Goal: Task Accomplishment & Management: Use online tool/utility

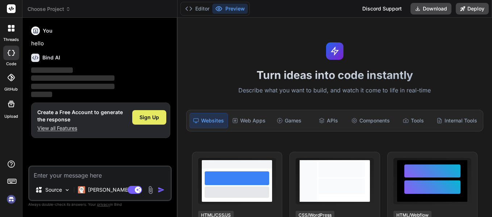
click at [142, 116] on span "Sign Up" at bounding box center [150, 117] width 20 height 7
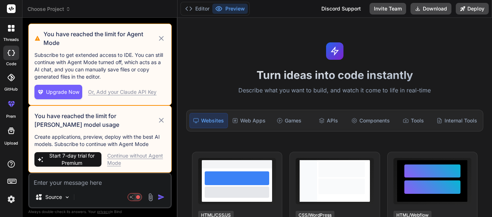
click at [142, 158] on div "Continue without Agent Mode" at bounding box center [136, 159] width 58 height 14
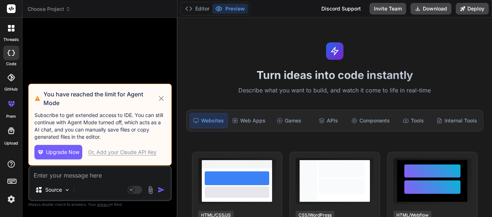
click at [162, 98] on icon at bounding box center [161, 98] width 8 height 9
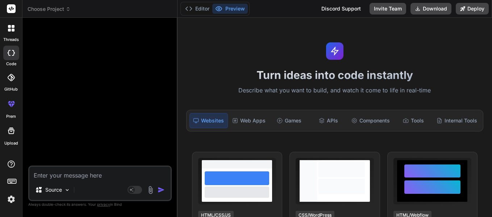
click at [7, 29] on div at bounding box center [11, 28] width 15 height 15
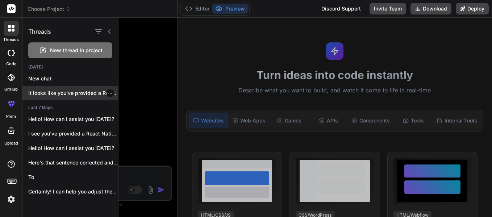
click at [63, 96] on p "It looks like you've provided a React..." at bounding box center [73, 93] width 90 height 7
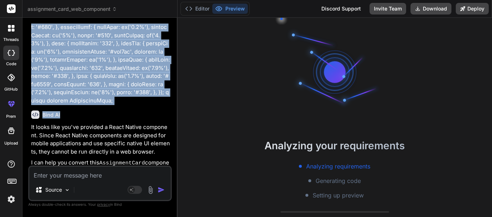
scroll to position [406, 0]
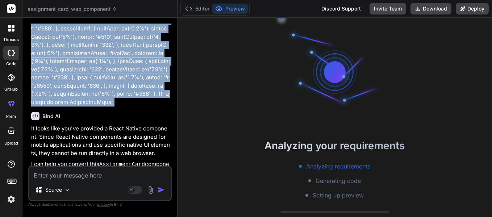
drag, startPoint x: 29, startPoint y: 40, endPoint x: 77, endPoint y: 98, distance: 75.4
click at [77, 98] on div "You Bind AI It looks like you've provided a React Native component. Since React…" at bounding box center [100, 120] width 144 height 193
copy div "loremi Dolor sita 'conse'; adipis { Elit, Sedd, EiusmOdtem, IncidiDunt } utla '…"
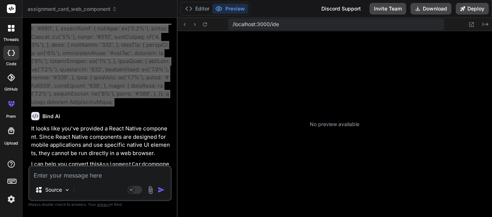
scroll to position [103, 0]
type textarea "x"
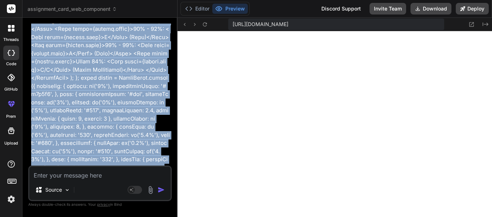
scroll to position [263, 0]
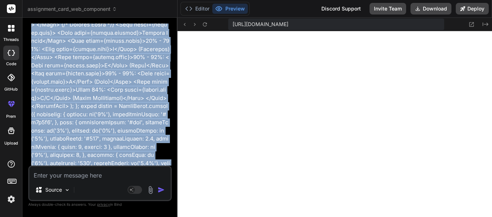
click at [98, 144] on p at bounding box center [100, 12] width 139 height 473
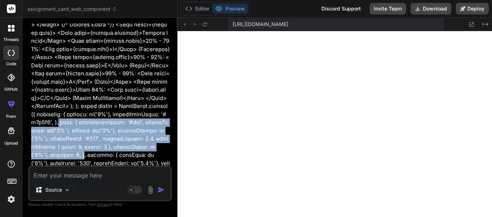
drag, startPoint x: 47, startPoint y: 114, endPoint x: 63, endPoint y: 145, distance: 34.9
click at [63, 145] on p at bounding box center [100, 12] width 139 height 473
copy p "card: { backgroundColor: '#fff', borderRadius: wp('3%'), padding: wp('4%'), mar…"
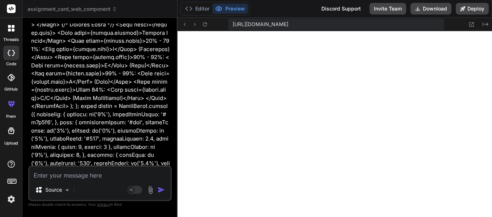
click at [90, 183] on div "Source" at bounding box center [99, 191] width 141 height 17
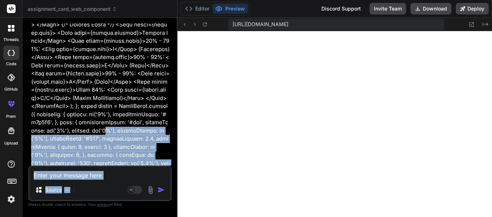
scroll to position [623, 0]
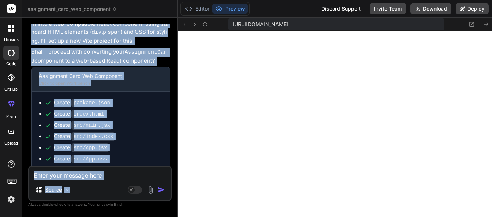
drag, startPoint x: 91, startPoint y: 119, endPoint x: 98, endPoint y: 219, distance: 99.9
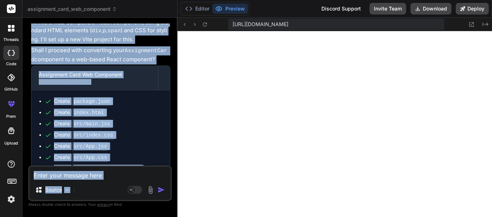
click at [98, 217] on html "threads code GitHub prem Upload assignment_card_web_component Created with Pixs…" at bounding box center [246, 108] width 492 height 217
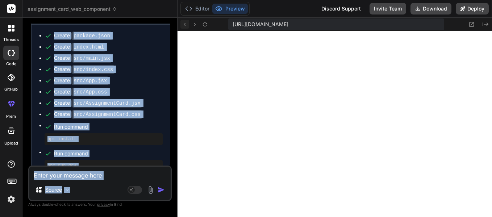
click at [188, 24] on button at bounding box center [184, 24] width 9 height 9
click at [184, 23] on icon at bounding box center [185, 24] width 6 height 6
click at [112, 186] on div "Source" at bounding box center [99, 191] width 141 height 17
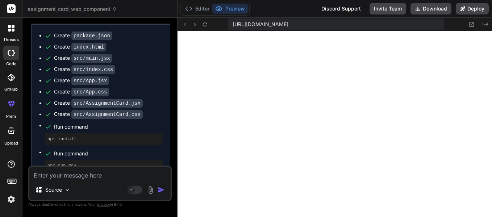
click at [109, 171] on textarea at bounding box center [99, 173] width 141 height 13
type textarea "G"
type textarea "x"
type textarea "GI"
type textarea "x"
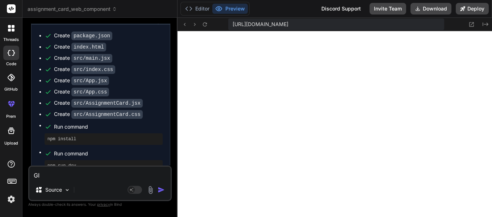
type textarea "GIV"
type textarea "x"
type textarea "GIV"
type textarea "x"
type textarea "GIV M"
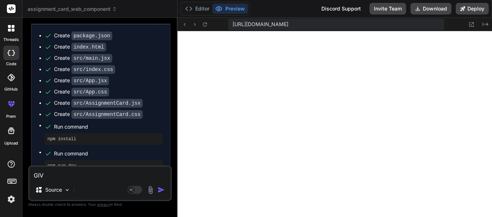
type textarea "x"
type textarea "GIV ME"
type textarea "x"
type textarea "GIV M"
type textarea "x"
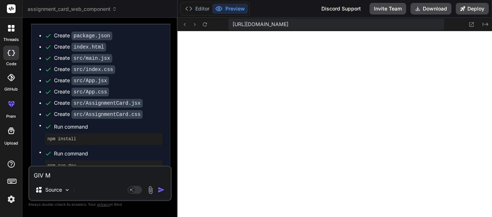
type textarea "GIV"
type textarea "x"
type textarea "GIV"
type textarea "x"
type textarea "GIVE"
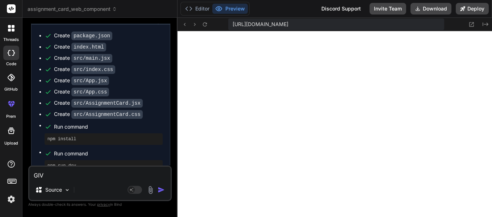
type textarea "x"
type textarea "GIVE"
type textarea "x"
type textarea "GIVE M"
type textarea "x"
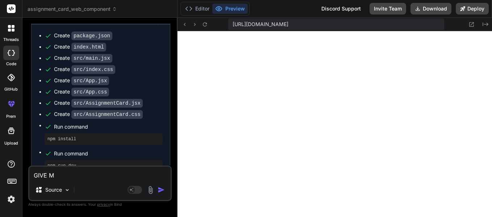
type textarea "GIVE ME"
type textarea "x"
type textarea "GIVE ME"
type textarea "x"
type textarea "GIVE ME T"
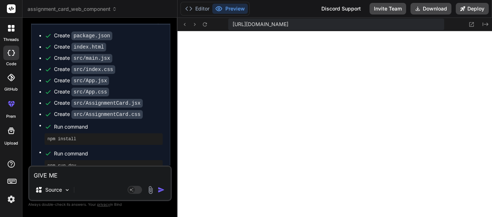
type textarea "x"
type textarea "GIVE ME TH"
type textarea "x"
type textarea "GIVE ME THE"
type textarea "x"
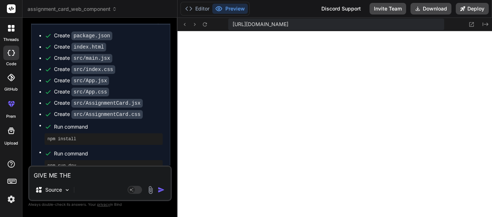
type textarea "GIVE ME THE"
type textarea "x"
type textarea "GIVE ME THE C"
type textarea "x"
type textarea "GIVE ME THE"
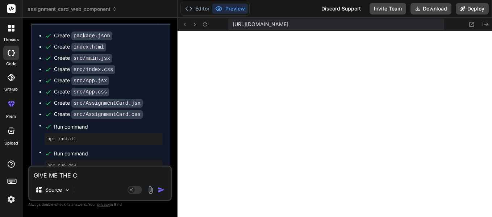
type textarea "x"
type textarea "GIVE ME THE I"
type textarea "x"
type textarea "GIVE ME THE IN"
type textarea "x"
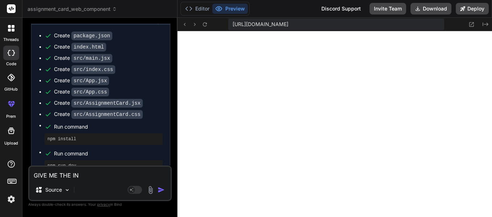
type textarea "GIVE ME THE INS"
type textarea "x"
type textarea "GIVE ME THE INST"
type textarea "x"
type textarea "GIVE ME THE INSTR"
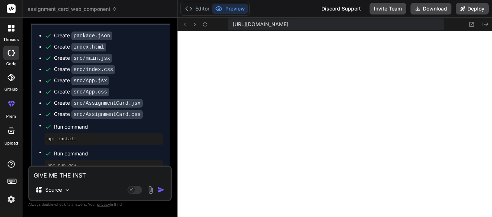
type textarea "x"
type textarea "GIVE ME THE INSTRU"
type textarea "x"
type textarea "GIVE ME THE INSTRUC"
type textarea "x"
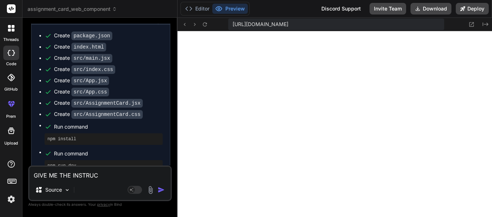
type textarea "GIVE ME THE INSTRUCT"
type textarea "x"
type textarea "GIVE ME THE INSTRUCTI"
type textarea "x"
type textarea "GIVE ME THE INSTRUCTIO"
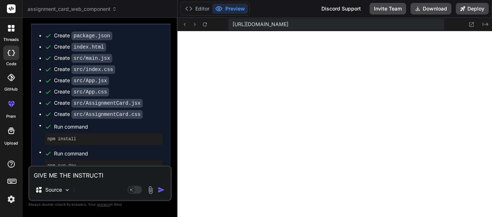
type textarea "x"
type textarea "GIVE ME THE INSTRUCTION"
type textarea "x"
type textarea "GIVE ME THE INSTRUCTION"
type textarea "x"
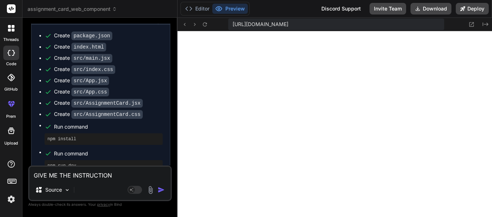
type textarea "GIVE ME THE INSTRUCTION C"
type textarea "x"
type textarea "GIVE ME THE INSTRUCTION CA"
type textarea "x"
type textarea "GIVE ME THE INSTRUCTION CAR"
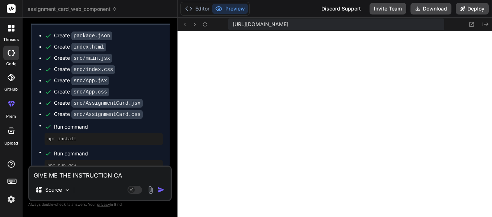
type textarea "x"
type textarea "GIVE ME THE INSTRUCTION CARD"
type textarea "x"
type textarea "GIVE ME THE INSTRUCTION CARD"
type textarea "x"
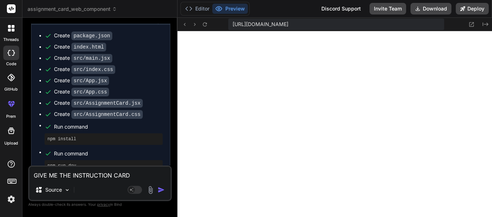
type textarea "GIVE ME THE INSTRUCTION CARD D"
type textarea "x"
type textarea "GIVE ME THE INSTRUCTION CARD DI"
type textarea "x"
type textarea "GIVE ME THE INSTRUCTION CARD DIF"
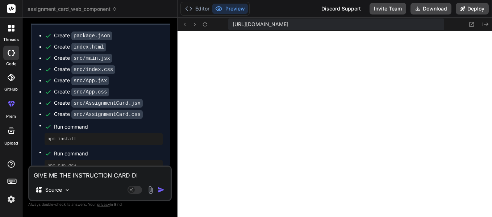
type textarea "x"
type textarea "GIVE ME THE INSTRUCTION CARD DIFF"
type textarea "x"
type textarea "GIVE ME THE INSTRUCTION CARD DIFFE"
type textarea "x"
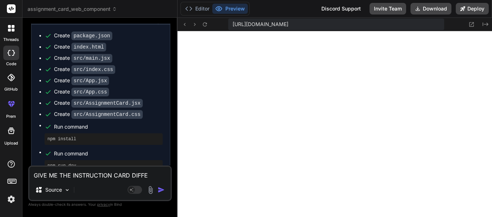
type textarea "GIVE ME THE INSTRUCTION CARD DIFFER"
type textarea "x"
type textarea "GIVE ME THE INSTRUCTION CARD DIFFERE"
type textarea "x"
type textarea "GIVE ME THE INSTRUCTION CARD DIFFEREN"
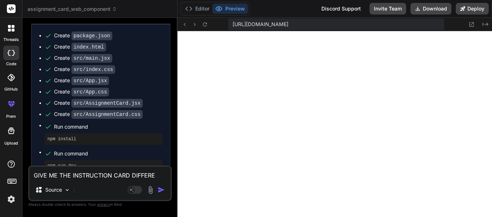
type textarea "x"
type textarea "GIVE ME THE INSTRUCTION CARD DIFFERENT"
type textarea "x"
type textarea "GIVE ME THE INSTRUCTION CARD DIFFERENTL"
type textarea "x"
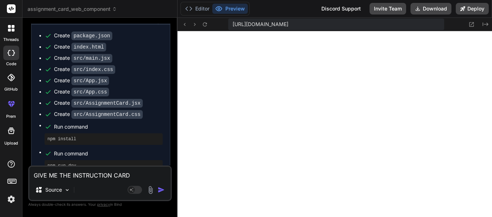
type textarea "GIVE ME THE INSTRUCTION CARD DIFFERENTLY"
type textarea "x"
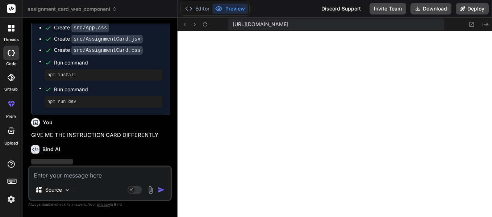
scroll to position [698, 0]
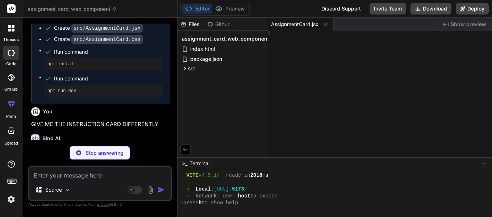
type textarea "x"
type textarea "r: #444; }"
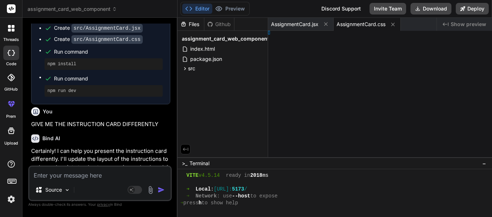
type textarea "x"
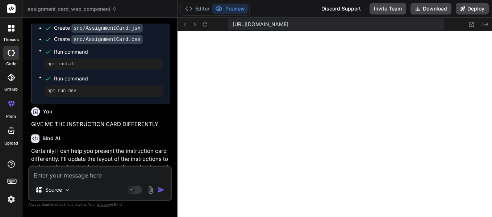
type textarea "font-size: 0.95rem; margin-bottom: 0.5rem; color: #444; }"
type textarea "x"
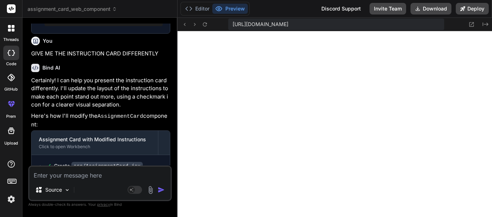
scroll to position [803, 0]
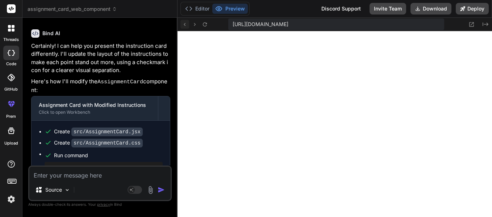
click at [183, 23] on icon at bounding box center [185, 24] width 6 height 6
click at [209, 24] on button at bounding box center [205, 24] width 9 height 9
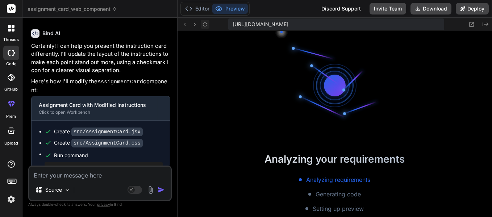
scroll to position [916, 0]
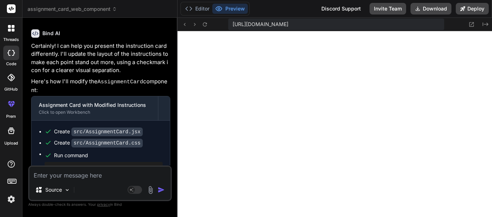
click at [126, 128] on code "src/AssignmentCard.jsx" at bounding box center [106, 132] width 71 height 9
click at [16, 57] on div at bounding box center [11, 53] width 16 height 14
click at [11, 53] on icon at bounding box center [11, 53] width 7 height 6
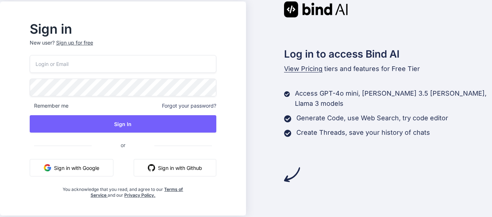
click at [130, 54] on p "New user? Sign up for free" at bounding box center [123, 47] width 187 height 16
click at [130, 58] on input "email" at bounding box center [123, 64] width 187 height 18
type input "vyshnaviindana280@gmail.com"
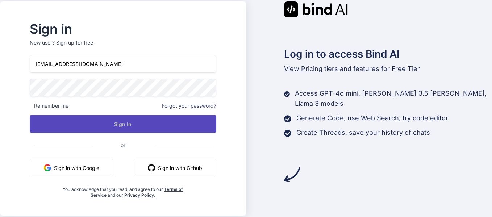
click at [136, 120] on button "Sign In" at bounding box center [123, 123] width 187 height 17
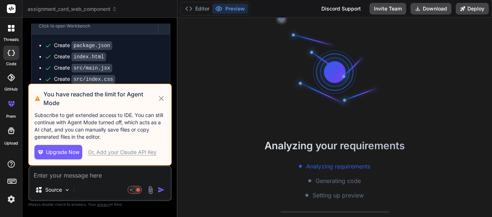
scroll to position [21, 0]
click at [159, 98] on icon at bounding box center [161, 98] width 8 height 9
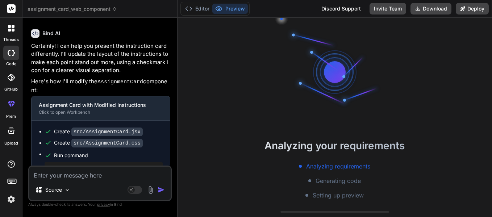
scroll to position [69, 0]
click at [99, 181] on div "Source Agent Mode. When this toggle is activated, AI automatically makes decisi…" at bounding box center [100, 184] width 144 height 36
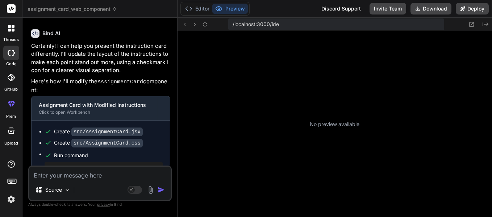
scroll to position [103, 0]
click at [99, 178] on textarea at bounding box center [99, 173] width 141 height 13
type textarea "x"
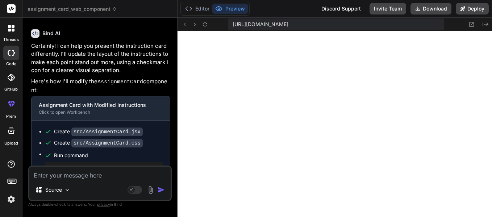
scroll to position [592, 0]
paste textarea "const AssignmentScreen = () => { return ( <ScrollView> <InstructionsCard /> <Vi…"
type textarea "const AssignmentScreen = () => { return ( <ScrollView> <InstructionsCard /> <Vi…"
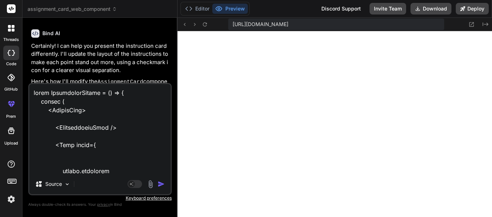
scroll to position [497, 0]
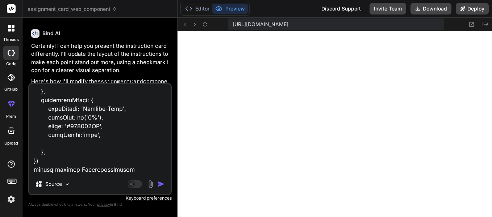
type textarea "x"
paste textarea "import React from 'react'; import { Text, View, StyleSheet } from 'react-native…"
type textarea "const AssignmentScreen = () => { return ( <ScrollView> <InstructionsCard /> <Vi…"
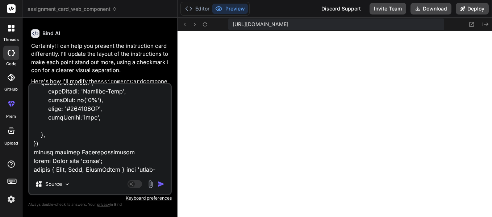
scroll to position [1740, 0]
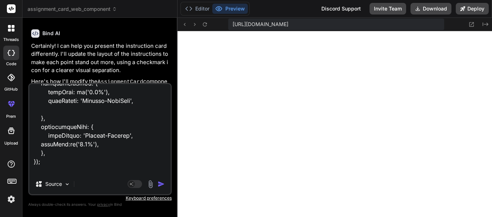
type textarea "x"
type textarea "const AssignmentScreen = () => { return ( <ScrollView> <InstructionsCard /> <Vi…"
type textarea "x"
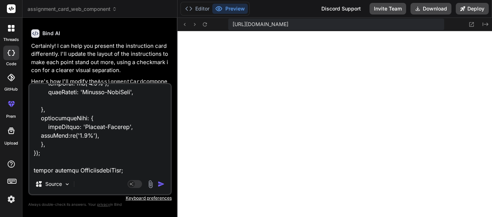
type textarea "const AssignmentScreen = () => { return ( <ScrollView> <InstructionsCard /> <Vi…"
type textarea "x"
type textarea "const AssignmentScreen = () => { return ( <ScrollView> <InstructionsCard /> <Vi…"
type textarea "x"
type textarea "const AssignmentScreen = () => { return ( <ScrollView> <InstructionsCard /> <Vi…"
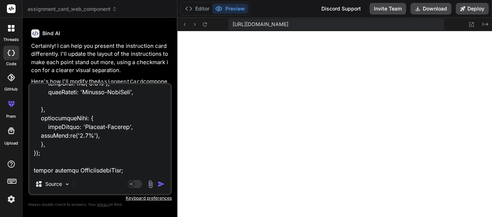
type textarea "x"
type textarea "const AssignmentScreen = () => { return ( <ScrollView> <InstructionsCard /> <Vi…"
type textarea "x"
type textarea "const AssignmentScreen = () => { return ( <ScrollView> <InstructionsCard /> <Vi…"
type textarea "x"
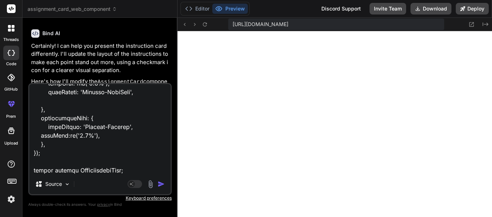
type textarea "const AssignmentScreen = () => { return ( <ScrollView> <InstructionsCard /> <Vi…"
type textarea "x"
type textarea "const AssignmentScreen = () => { return ( <ScrollView> <InstructionsCard /> <Vi…"
type textarea "x"
type textarea "const AssignmentScreen = () => { return ( <ScrollView> <InstructionsCard /> <Vi…"
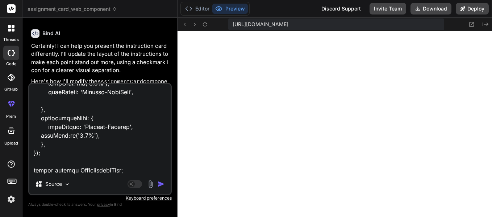
type textarea "x"
type textarea "const AssignmentScreen = () => { return ( <ScrollView> <InstructionsCard /> <Vi…"
type textarea "x"
type textarea "const AssignmentScreen = () => { return ( <ScrollView> <InstructionsCard /> <Vi…"
type textarea "x"
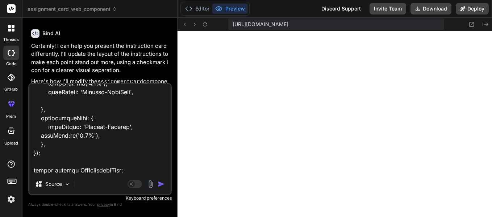
type textarea "const AssignmentScreen = () => { return ( <ScrollView> <InstructionsCard /> <Vi…"
type textarea "x"
type textarea "const AssignmentScreen = () => { return ( <ScrollView> <InstructionsCard /> <Vi…"
type textarea "x"
type textarea "const AssignmentScreen = () => { return ( <ScrollView> <InstructionsCard /> <Vi…"
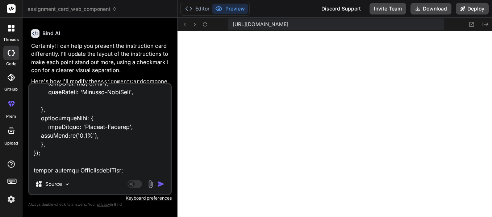
type textarea "x"
type textarea "const AssignmentScreen = () => { return ( <ScrollView> <InstructionsCard /> <Vi…"
type textarea "x"
type textarea "const AssignmentScreen = () => { return ( <ScrollView> <InstructionsCard /> <Vi…"
type textarea "x"
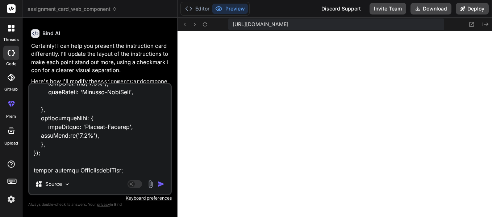
type textarea "const AssignmentScreen = () => { return ( <ScrollView> <InstructionsCard /> <Vi…"
type textarea "x"
type textarea "const AssignmentScreen = () => { return ( <ScrollView> <InstructionsCard /> <Vi…"
type textarea "x"
type textarea "const AssignmentScreen = () => { return ( <ScrollView> <InstructionsCard /> <Vi…"
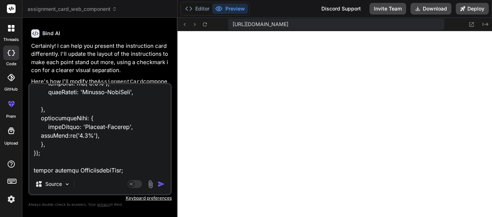
type textarea "x"
type textarea "const AssignmentScreen = () => { return ( <ScrollView> <InstructionsCard /> <Vi…"
type textarea "x"
type textarea "const AssignmentScreen = () => { return ( <ScrollView> <InstructionsCard /> <Vi…"
type textarea "x"
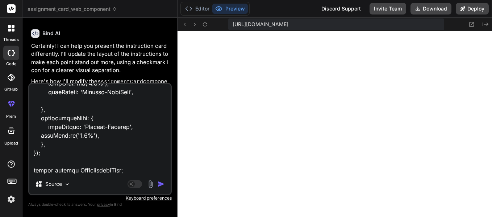
type textarea "const AssignmentScreen = () => { return ( <ScrollView> <InstructionsCard /> <Vi…"
type textarea "x"
type textarea "const AssignmentScreen = () => { return ( <ScrollView> <InstructionsCard /> <Vi…"
type textarea "x"
type textarea "const AssignmentScreen = () => { return ( <ScrollView> <InstructionsCard /> <Vi…"
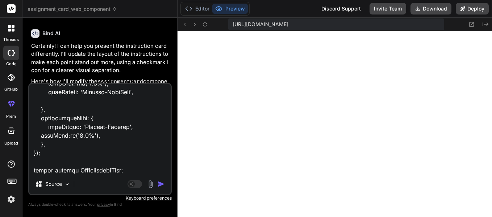
type textarea "x"
type textarea "const AssignmentScreen = () => { return ( <ScrollView> <InstructionsCard /> <Vi…"
type textarea "x"
type textarea "const AssignmentScreen = () => { return ( <ScrollView> <InstructionsCard /> <Vi…"
type textarea "x"
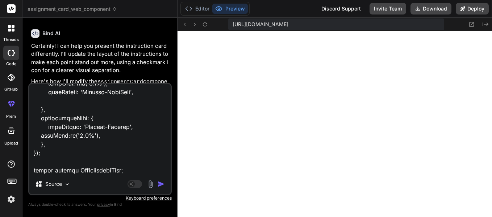
type textarea "const AssignmentScreen = () => { return ( <ScrollView> <InstructionsCard /> <Vi…"
type textarea "x"
type textarea "const AssignmentScreen = () => { return ( <ScrollView> <InstructionsCard /> <Vi…"
type textarea "x"
type textarea "const AssignmentScreen = () => { return ( <ScrollView> <InstructionsCard /> <Vi…"
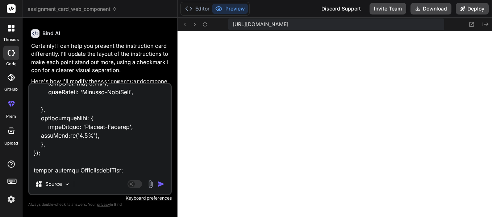
type textarea "x"
type textarea "const AssignmentScreen = () => { return ( <ScrollView> <InstructionsCard /> <Vi…"
type textarea "x"
type textarea "const AssignmentScreen = () => { return ( <ScrollView> <InstructionsCard /> <Vi…"
type textarea "x"
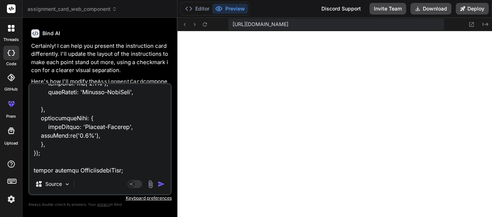
type textarea "const AssignmentScreen = () => { return ( <ScrollView> <InstructionsCard /> <Vi…"
type textarea "x"
type textarea "const AssignmentScreen = () => { return ( <ScrollView> <InstructionsCard /> <Vi…"
type textarea "x"
type textarea "const AssignmentScreen = () => { return ( <ScrollView> <InstructionsCard /> <Vi…"
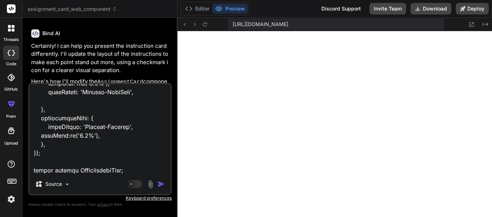
type textarea "x"
type textarea "const AssignmentScreen = () => { return ( <ScrollView> <InstructionsCard /> <Vi…"
type textarea "x"
type textarea "const AssignmentScreen = () => { return ( <ScrollView> <InstructionsCard /> <Vi…"
type textarea "x"
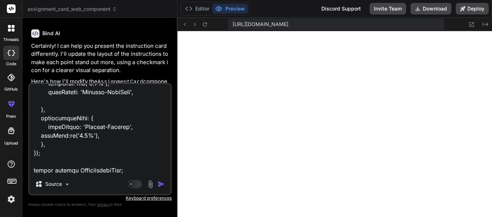
type textarea "const AssignmentScreen = () => { return ( <ScrollView> <InstructionsCard /> <Vi…"
type textarea "x"
type textarea "const AssignmentScreen = () => { return ( <ScrollView> <InstructionsCard /> <Vi…"
type textarea "x"
type textarea "const AssignmentScreen = () => { return ( <ScrollView> <InstructionsCard /> <Vi…"
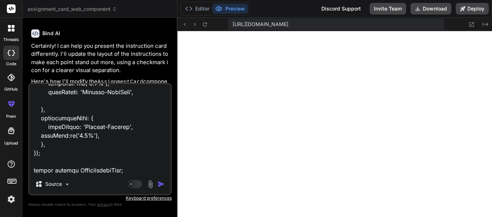
type textarea "x"
type textarea "const AssignmentScreen = () => { return ( <ScrollView> <InstructionsCard /> <Vi…"
type textarea "x"
type textarea "const AssignmentScreen = () => { return ( <ScrollView> <InstructionsCard /> <Vi…"
type textarea "x"
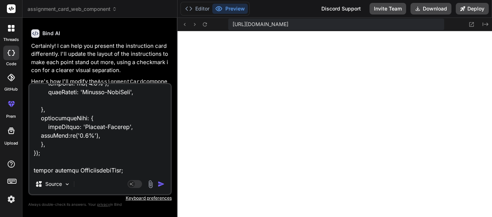
type textarea "const AssignmentScreen = () => { return ( <ScrollView> <InstructionsCard /> <Vi…"
type textarea "x"
type textarea "const AssignmentScreen = () => { return ( <ScrollView> <InstructionsCard /> <Vi…"
type textarea "x"
type textarea "const AssignmentScreen = () => { return ( <ScrollView> <InstructionsCard /> <Vi…"
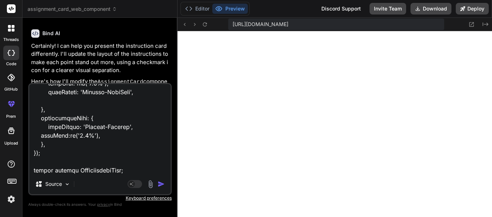
type textarea "x"
type textarea "const AssignmentScreen = () => { return ( <ScrollView> <InstructionsCard /> <Vi…"
type textarea "x"
type textarea "const AssignmentScreen = () => { return ( <ScrollView> <InstructionsCard /> <Vi…"
type textarea "x"
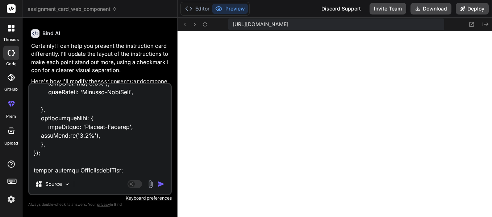
type textarea "const AssignmentScreen = () => { return ( <ScrollView> <InstructionsCard /> <Vi…"
type textarea "x"
type textarea "const AssignmentScreen = () => { return ( <ScrollView> <InstructionsCard /> <Vi…"
type textarea "x"
type textarea "const AssignmentScreen = () => { return ( <ScrollView> <InstructionsCard /> <Vi…"
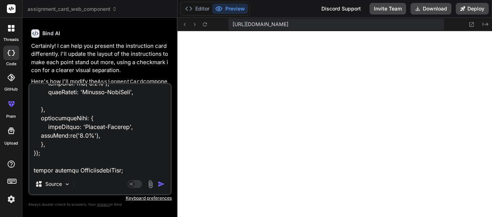
type textarea "x"
type textarea "const AssignmentScreen = () => { return ( <ScrollView> <InstructionsCard /> <Vi…"
type textarea "x"
type textarea "const AssignmentScreen = () => { return ( <ScrollView> <InstructionsCard /> <Vi…"
click at [153, 183] on img at bounding box center [150, 184] width 8 height 8
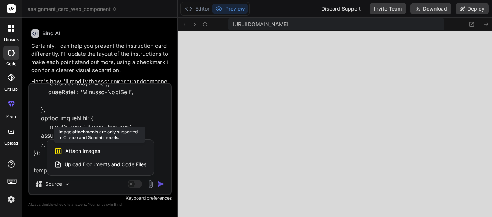
click at [104, 152] on div "Attach Images Image attachments are only supported in Claude and Gemini models." at bounding box center [100, 151] width 92 height 14
click at [88, 150] on span "Attach Images" at bounding box center [82, 151] width 35 height 7
click at [67, 148] on span "Attach Images" at bounding box center [82, 151] width 35 height 7
click at [83, 153] on span "Attach Images" at bounding box center [82, 151] width 35 height 7
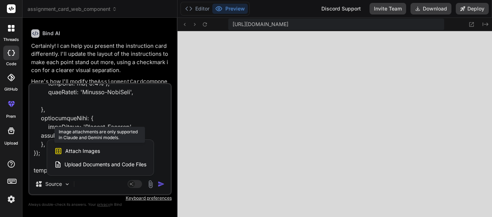
click at [83, 151] on span "Attach Images" at bounding box center [82, 151] width 35 height 7
click at [62, 150] on div "Attach Images Image attachments are only supported in Claude and Gemini models." at bounding box center [100, 151] width 92 height 14
click at [204, 157] on div at bounding box center [246, 108] width 492 height 217
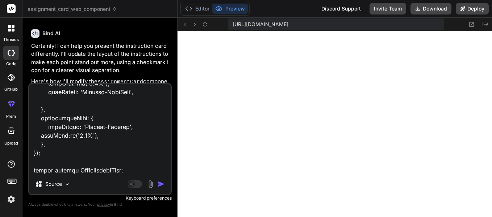
click at [151, 185] on img at bounding box center [150, 184] width 8 height 8
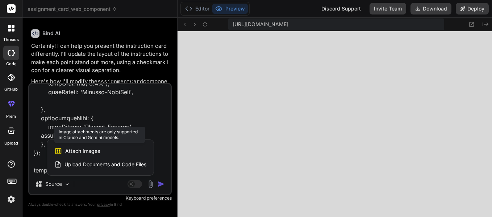
click at [67, 150] on span "Attach Images" at bounding box center [82, 151] width 35 height 7
click at [130, 162] on span "Upload Documents and Code Files" at bounding box center [106, 164] width 82 height 7
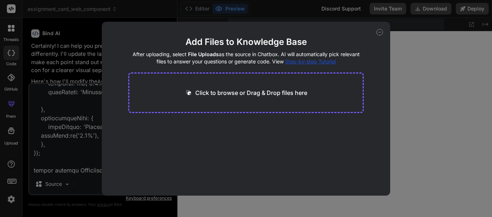
click at [78, 147] on div "Add Files to Knowledge Base After uploading, select File Uploads as the source …" at bounding box center [246, 108] width 492 height 217
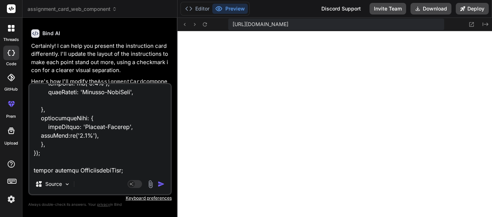
click at [148, 183] on img at bounding box center [150, 184] width 8 height 8
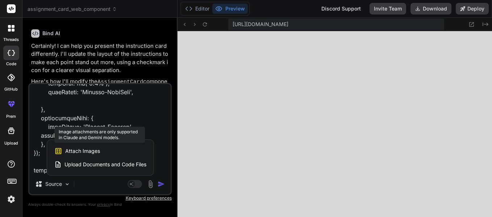
click at [85, 151] on span "Attach Images" at bounding box center [82, 151] width 35 height 7
click at [90, 182] on div at bounding box center [246, 108] width 492 height 217
type textarea "x"
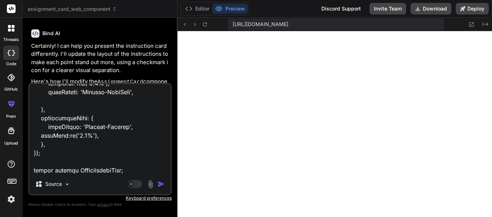
click at [132, 170] on textarea at bounding box center [99, 129] width 141 height 90
type textarea "const AssignmentScreen = () => { return ( <ScrollView> <InstructionsCard /> <Vi…"
type textarea "x"
type textarea "const AssignmentScreen = () => { return ( <ScrollView> <InstructionsCard /> <Vi…"
type textarea "x"
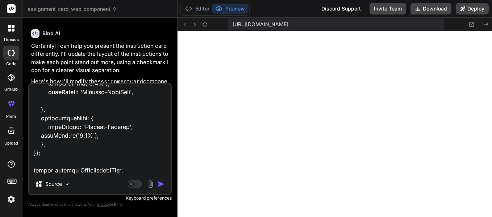
type textarea "const AssignmentScreen = () => { return ( <ScrollView> <InstructionsCard /> <Vi…"
type textarea "x"
type textarea "const AssignmentScreen = () => { return ( <ScrollView> <InstructionsCard /> <Vi…"
type textarea "x"
type textarea "const AssignmentScreen = () => { return ( <ScrollView> <InstructionsCard /> <Vi…"
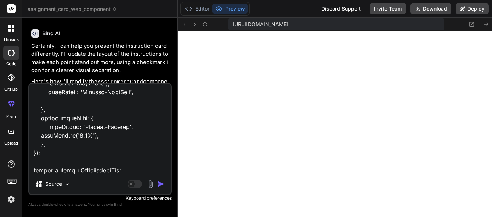
type textarea "x"
type textarea "const AssignmentScreen = () => { return ( <ScrollView> <InstructionsCard /> <Vi…"
type textarea "x"
type textarea "const AssignmentScreen = () => { return ( <ScrollView> <InstructionsCard /> <Vi…"
type textarea "x"
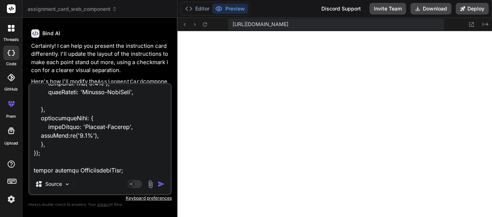
type textarea "const AssignmentScreen = () => { return ( <ScrollView> <InstructionsCard /> <Vi…"
type textarea "x"
type textarea "const AssignmentScreen = () => { return ( <ScrollView> <InstructionsCard /> <Vi…"
type textarea "x"
type textarea "const AssignmentScreen = () => { return ( <ScrollView> <InstructionsCard /> <Vi…"
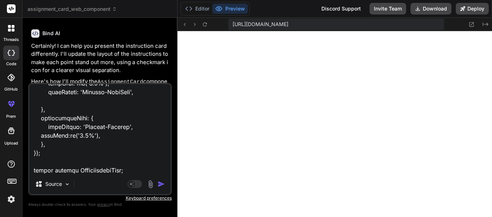
type textarea "x"
type textarea "const AssignmentScreen = () => { return ( <ScrollView> <InstructionsCard /> <Vi…"
type textarea "x"
type textarea "const AssignmentScreen = () => { return ( <ScrollView> <InstructionsCard /> <Vi…"
type textarea "x"
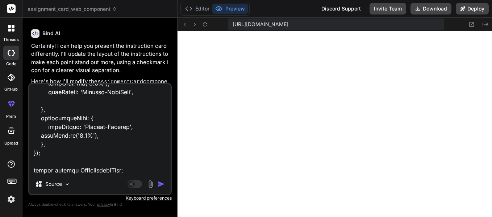
type textarea "const AssignmentScreen = () => { return ( <ScrollView> <InstructionsCard /> <Vi…"
type textarea "x"
type textarea "const AssignmentScreen = () => { return ( <ScrollView> <InstructionsCard /> <Vi…"
type textarea "x"
type textarea "const AssignmentScreen = () => { return ( <ScrollView> <InstructionsCard /> <Vi…"
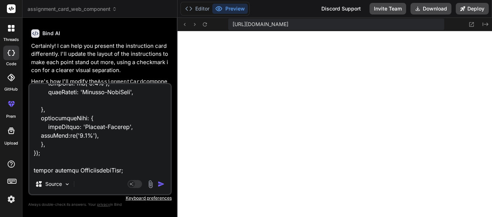
type textarea "x"
type textarea "const AssignmentScreen = () => { return ( <ScrollView> <InstructionsCard /> <Vi…"
type textarea "x"
type textarea "const AssignmentScreen = () => { return ( <ScrollView> <InstructionsCard /> <Vi…"
type textarea "x"
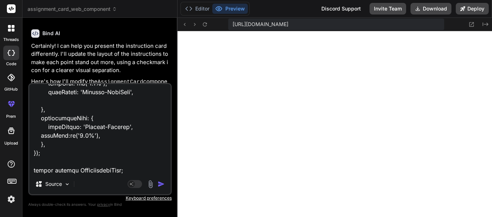
type textarea "const AssignmentScreen = () => { return ( <ScrollView> <InstructionsCard /> <Vi…"
type textarea "x"
type textarea "const AssignmentScreen = () => { return ( <ScrollView> <InstructionsCard /> <Vi…"
type textarea "x"
type textarea "const AssignmentScreen = () => { return ( <ScrollView> <InstructionsCard /> <Vi…"
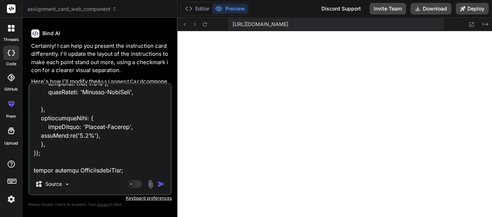
type textarea "x"
type textarea "const AssignmentScreen = () => { return ( <ScrollView> <InstructionsCard /> <Vi…"
type textarea "x"
type textarea "const AssignmentScreen = () => { return ( <ScrollView> <InstructionsCard /> <Vi…"
type textarea "x"
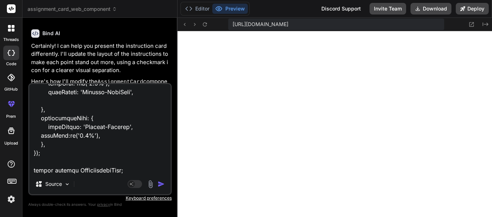
type textarea "const AssignmentScreen = () => { return ( <ScrollView> <InstructionsCard /> <Vi…"
type textarea "x"
type textarea "const AssignmentScreen = () => { return ( <ScrollView> <InstructionsCard /> <Vi…"
type textarea "x"
type textarea "const AssignmentScreen = () => { return ( <ScrollView> <InstructionsCard /> <Vi…"
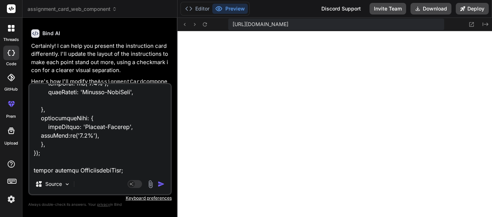
type textarea "x"
type textarea "const AssignmentScreen = () => { return ( <ScrollView> <InstructionsCard /> <Vi…"
type textarea "x"
type textarea "const AssignmentScreen = () => { return ( <ScrollView> <InstructionsCard /> <Vi…"
type textarea "x"
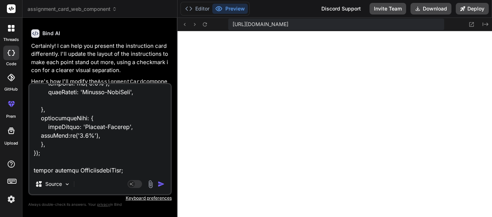
type textarea "const AssignmentScreen = () => { return ( <ScrollView> <InstructionsCard /> <Vi…"
type textarea "x"
type textarea "const AssignmentScreen = () => { return ( <ScrollView> <InstructionsCard /> <Vi…"
type textarea "x"
type textarea "const AssignmentScreen = () => { return ( <ScrollView> <InstructionsCard /> <Vi…"
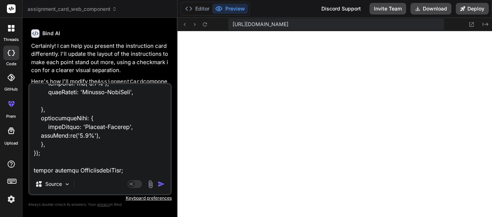
type textarea "x"
type textarea "const AssignmentScreen = () => { return ( <ScrollView> <InstructionsCard /> <Vi…"
type textarea "x"
type textarea "const AssignmentScreen = () => { return ( <ScrollView> <InstructionsCard /> <Vi…"
type textarea "x"
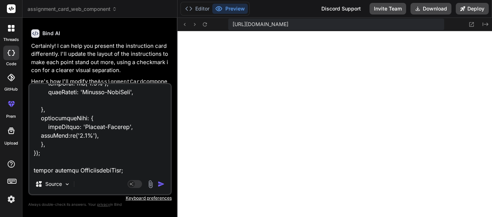
scroll to position [1758, 0]
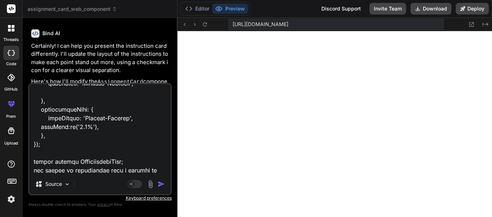
type textarea "const AssignmentScreen = () => { return ( <ScrollView> <InstructionsCard /> <Vi…"
type textarea "x"
type textarea "const AssignmentScreen = () => { return ( <ScrollView> <InstructionsCard /> <Vi…"
type textarea "x"
type textarea "const AssignmentScreen = () => { return ( <ScrollView> <InstructionsCard /> <Vi…"
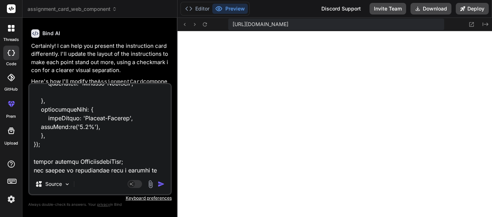
type textarea "x"
type textarea "const AssignmentScreen = () => { return ( <ScrollView> <InstructionsCard /> <Vi…"
type textarea "x"
type textarea "const AssignmentScreen = () => { return ( <ScrollView> <InstructionsCard /> <Vi…"
type textarea "x"
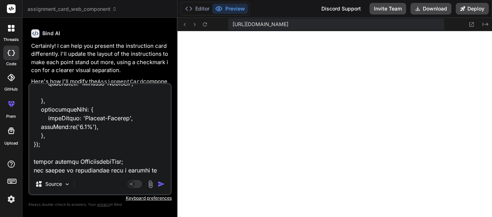
type textarea "const AssignmentScreen = () => { return ( <ScrollView> <InstructionsCard /> <Vi…"
type textarea "x"
type textarea "const AssignmentScreen = () => { return ( <ScrollView> <InstructionsCard /> <Vi…"
type textarea "x"
type textarea "const AssignmentScreen = () => { return ( <ScrollView> <InstructionsCard /> <Vi…"
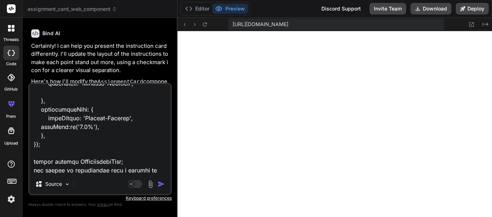
type textarea "x"
type textarea "const AssignmentScreen = () => { return ( <ScrollView> <InstructionsCard /> <Vi…"
type textarea "x"
type textarea "const AssignmentScreen = () => { return ( <ScrollView> <InstructionsCard /> <Vi…"
type textarea "x"
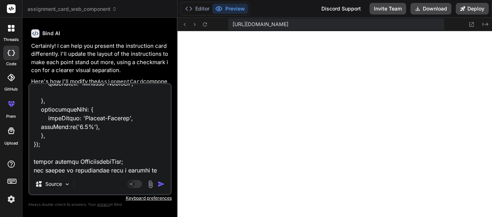
type textarea "const AssignmentScreen = () => { return ( <ScrollView> <InstructionsCard /> <Vi…"
type textarea "x"
type textarea "const AssignmentScreen = () => { return ( <ScrollView> <InstructionsCard /> <Vi…"
type textarea "x"
type textarea "const AssignmentScreen = () => { return ( <ScrollView> <InstructionsCard /> <Vi…"
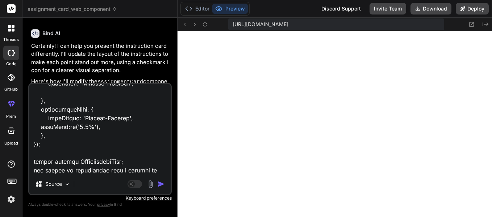
type textarea "x"
type textarea "const AssignmentScreen = () => { return ( <ScrollView> <InstructionsCard /> <Vi…"
type textarea "x"
type textarea "const AssignmentScreen = () => { return ( <ScrollView> <InstructionsCard /> <Vi…"
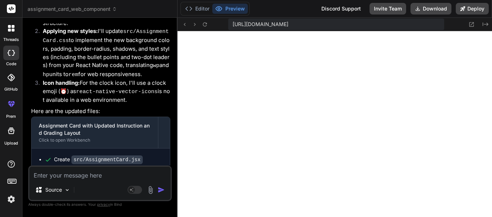
scroll to position [1827, 0]
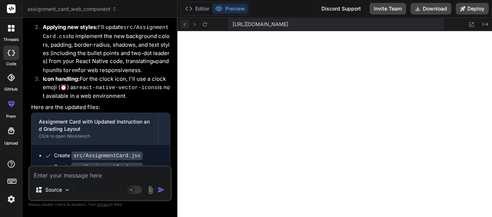
click at [184, 24] on icon at bounding box center [185, 24] width 2 height 3
click at [204, 5] on button "Editor" at bounding box center [197, 9] width 30 height 10
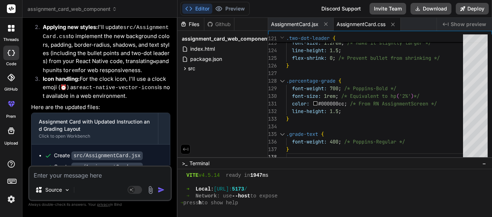
click at [108, 178] on textarea at bounding box center [99, 173] width 141 height 13
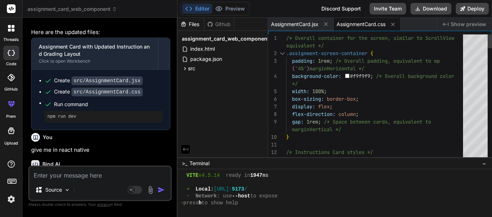
scroll to position [1902, 0]
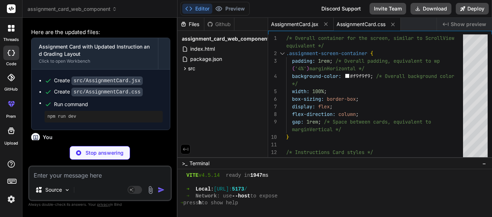
click at [287, 26] on span "AssignmentCard.jsx" at bounding box center [294, 24] width 47 height 7
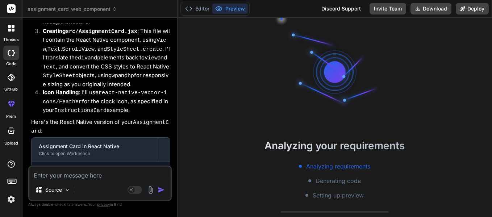
scroll to position [2339, 0]
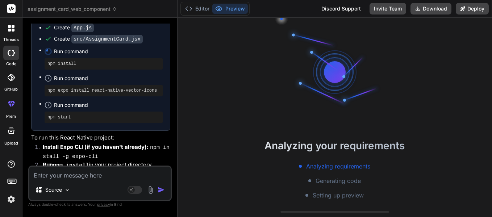
drag, startPoint x: 90, startPoint y: 115, endPoint x: 78, endPoint y: 52, distance: 63.4
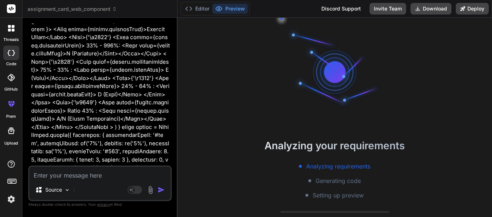
scroll to position [985, 0]
